Goal: Find contact information: Find contact information

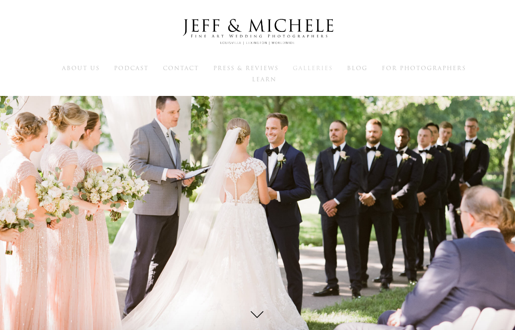
click at [303, 70] on span "Galleries" at bounding box center [313, 68] width 40 height 8
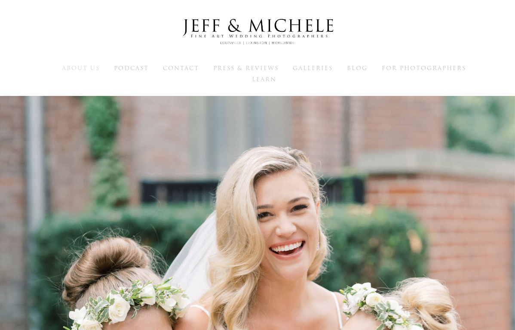
click at [86, 71] on span "About Us" at bounding box center [81, 68] width 38 height 8
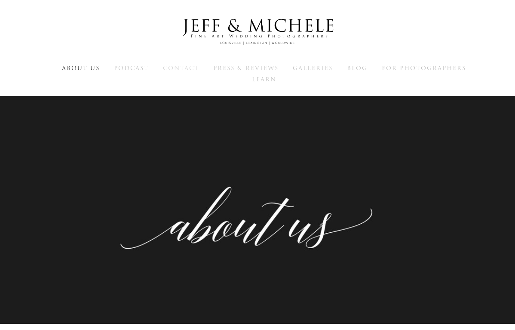
click at [183, 64] on span "Contact" at bounding box center [181, 68] width 36 height 8
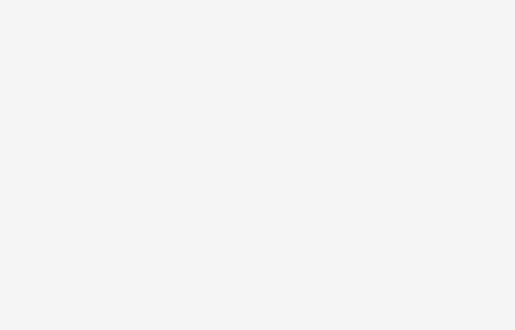
scroll to position [1029, 0]
click at [46, 247] on div at bounding box center [257, 303] width 427 height 681
click at [44, 240] on div at bounding box center [257, 160] width 427 height 681
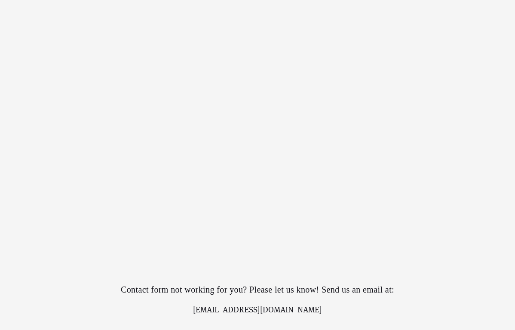
scroll to position [1399, 0]
